Goal: Information Seeking & Learning: Learn about a topic

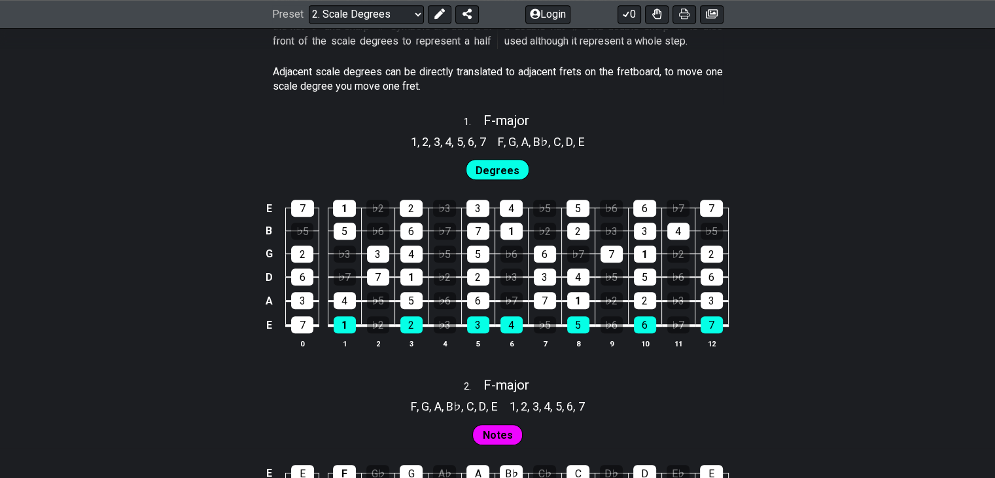
scroll to position [801, 0]
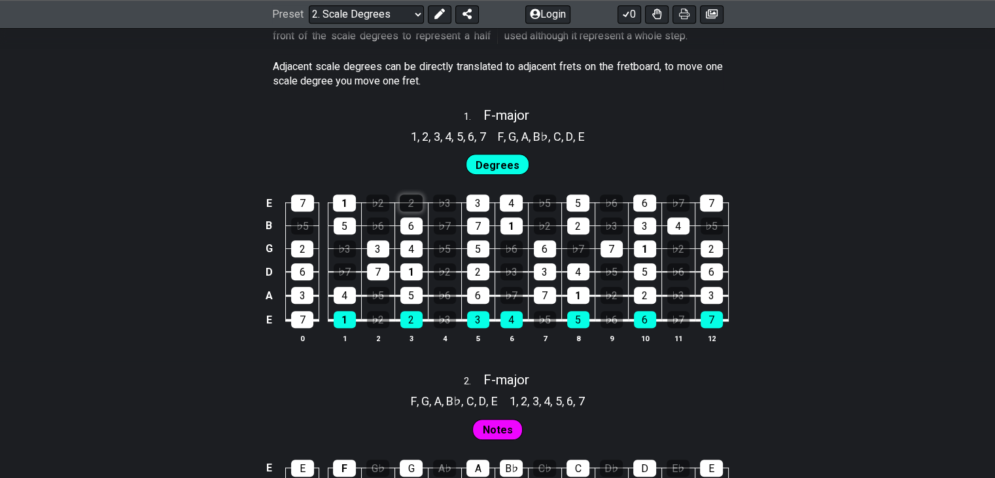
click at [412, 203] on div "2" at bounding box center [411, 202] width 23 height 17
click at [215, 183] on div "E 7 1 ♭2 2 ♭3 3 4 ♭5 5 ♭6 6 ♭7 7 B ♭5 5 ♭6 6 ♭7 7 1 ♭2 2 ♭3 3 4 ♭5 G 2 ♭3 3 4 ♭…" at bounding box center [497, 269] width 995 height 184
click at [344, 200] on div "1" at bounding box center [344, 202] width 23 height 17
click at [356, 202] on div "1" at bounding box center [344, 202] width 23 height 17
click at [408, 202] on div "2" at bounding box center [411, 202] width 23 height 17
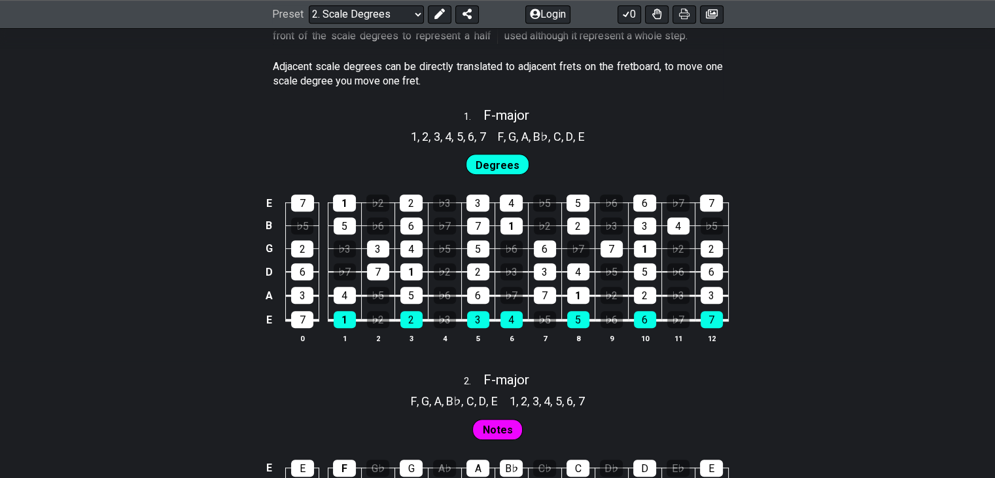
click at [353, 154] on div "Degrees" at bounding box center [497, 161] width 995 height 33
click at [489, 160] on span "Degrees" at bounding box center [498, 165] width 44 height 19
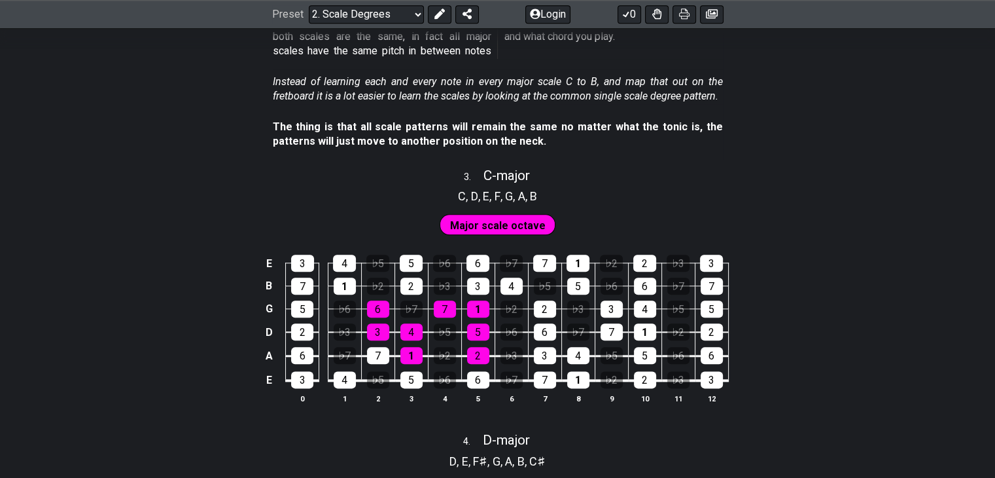
scroll to position [1504, 0]
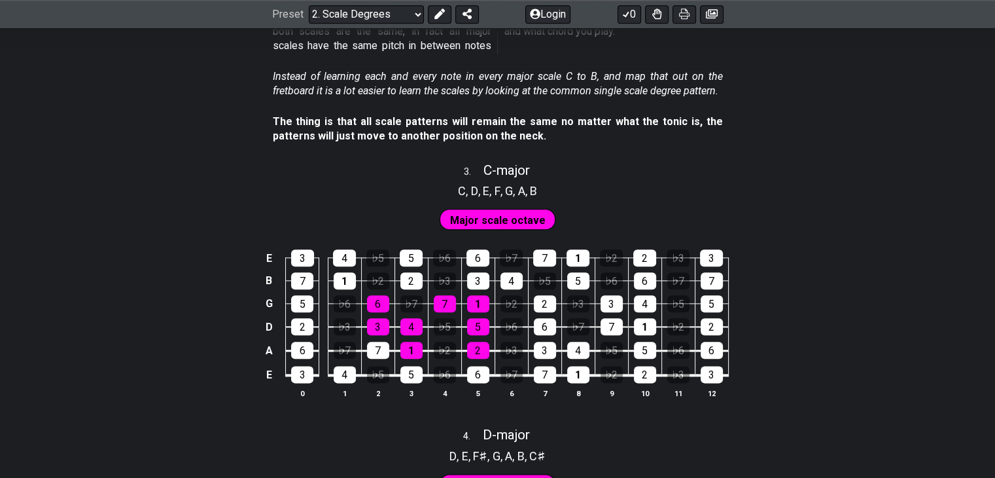
click at [487, 219] on span "Major scale octave" at bounding box center [498, 220] width 96 height 19
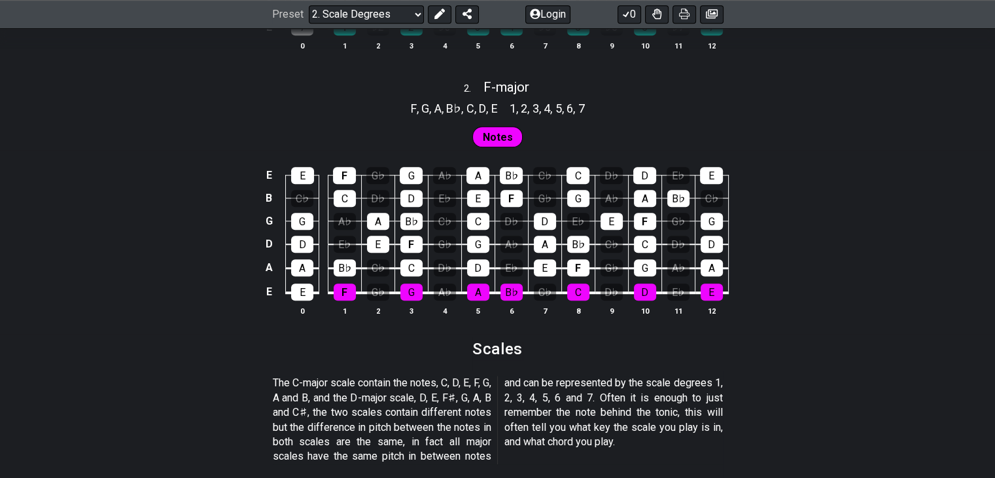
scroll to position [1091, 0]
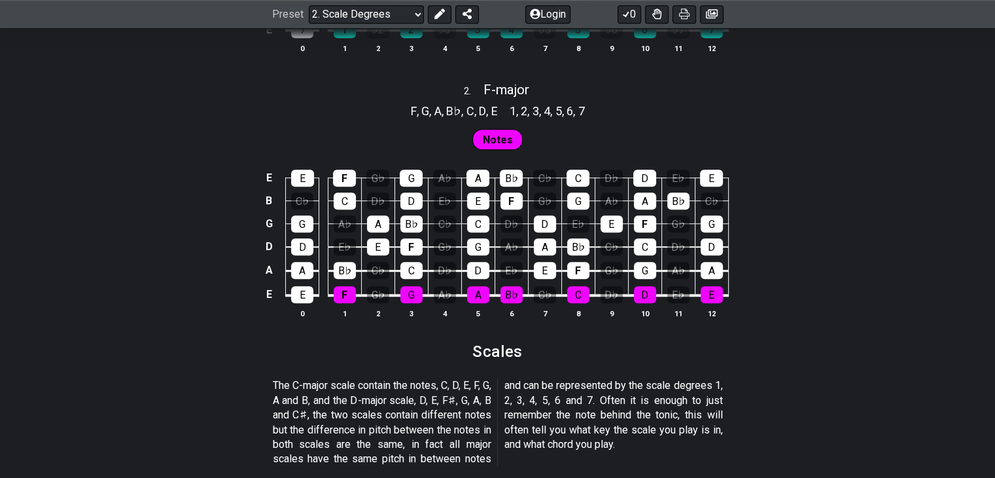
click at [852, 200] on div "E E F G♭ G A♭ A B♭ C♭ C D♭ D E♭ E B C♭ C D♭ D E♭ E F G♭ G A♭ A B♭ C♭ G G A♭ A B…" at bounding box center [497, 244] width 995 height 184
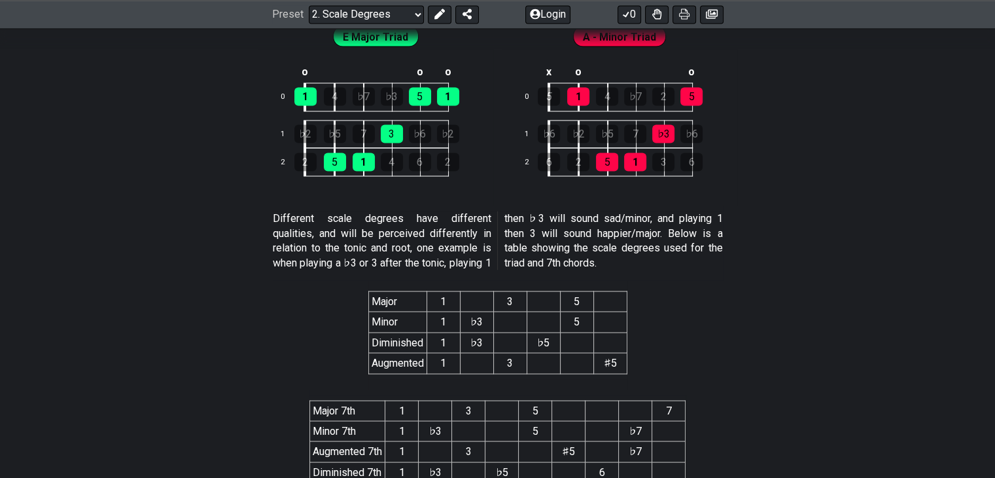
scroll to position [2335, 0]
